Goal: Information Seeking & Learning: Learn about a topic

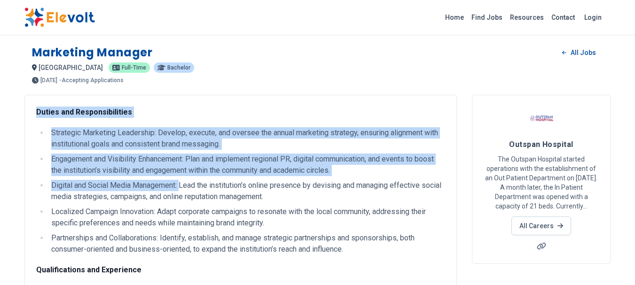
scroll to position [470, 0]
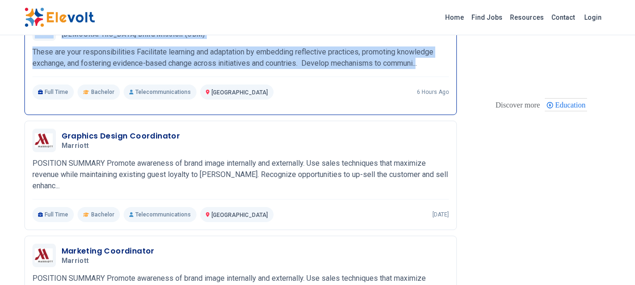
drag, startPoint x: 34, startPoint y: 111, endPoint x: 421, endPoint y: 71, distance: 389.0
click at [421, 71] on div "Duties and Responsibilities Strategic Marketing Leadership: Develop, execute, a…" at bounding box center [240, 168] width 433 height 1103
copy div "Loremi dol Sitametconsectet Adipiscin Elitseddo Eiusmodtem: Incidid, utlabor, e…"
